Goal: Task Accomplishment & Management: Use online tool/utility

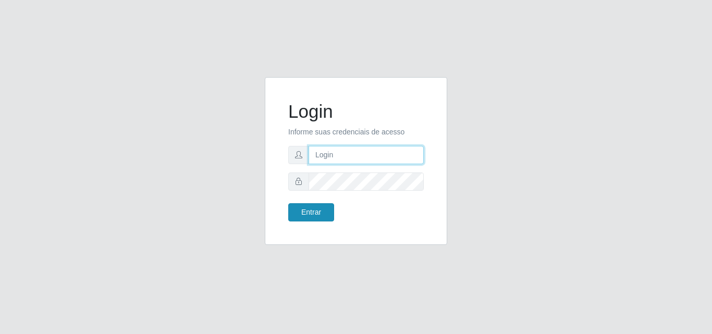
type input "[EMAIL_ADDRESS][DOMAIN_NAME]"
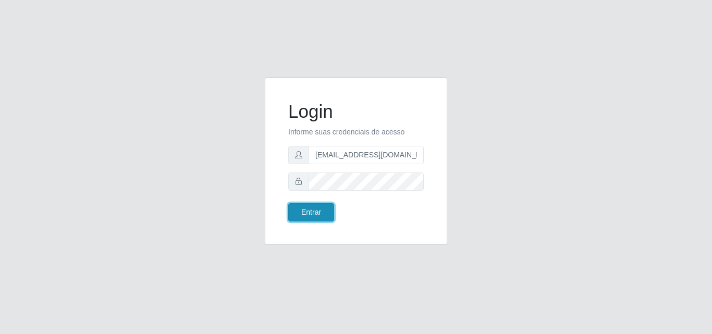
click at [311, 210] on button "Entrar" at bounding box center [311, 212] width 46 height 18
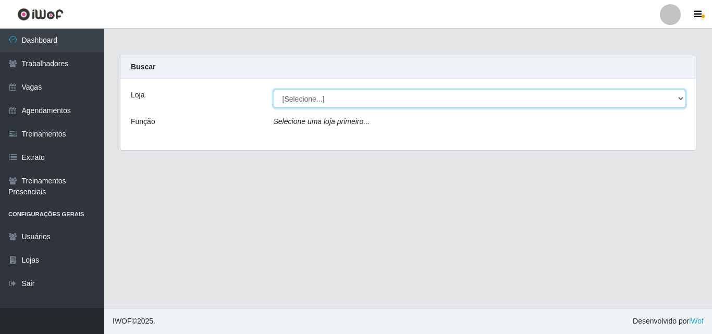
click at [329, 104] on select "[Selecione...] Extremoz Supermercados" at bounding box center [480, 99] width 412 height 18
select select "519"
click at [274, 90] on select "[Selecione...] Extremoz Supermercados" at bounding box center [480, 99] width 412 height 18
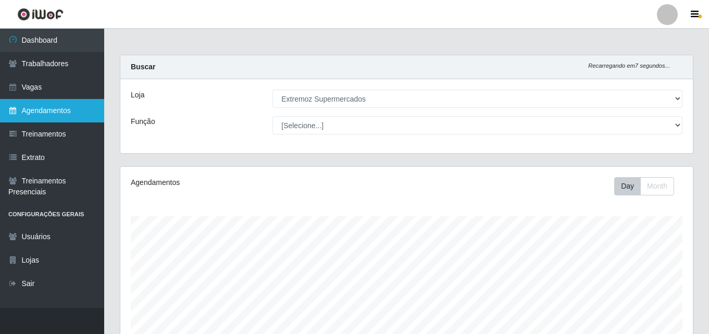
click at [29, 117] on link "Agendamentos" at bounding box center [52, 110] width 104 height 23
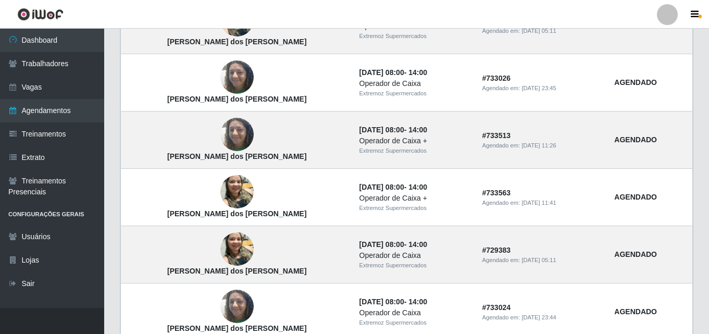
scroll to position [754, 0]
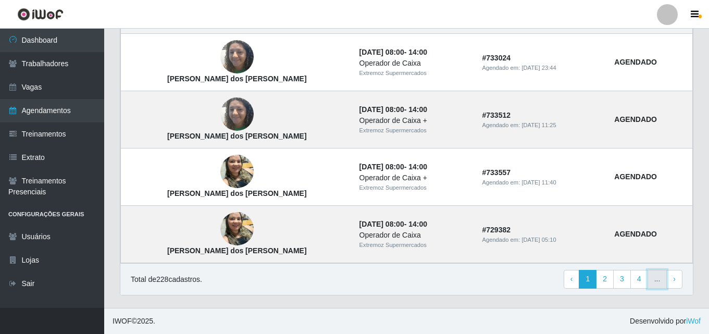
click at [658, 283] on link "..." at bounding box center [658, 279] width 20 height 19
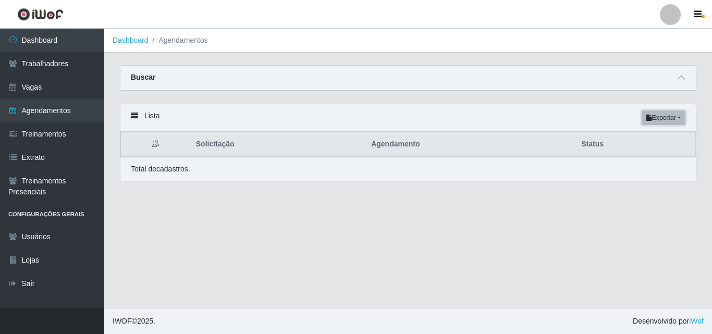
click at [681, 121] on button "Exportar" at bounding box center [663, 117] width 44 height 15
click at [653, 159] on button "Excel" at bounding box center [644, 158] width 82 height 21
